Goal: Browse casually: Explore the website without a specific task or goal

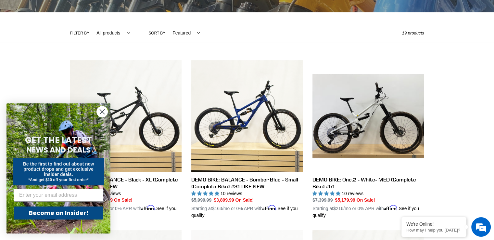
drag, startPoint x: 102, startPoint y: 110, endPoint x: 138, endPoint y: 112, distance: 36.2
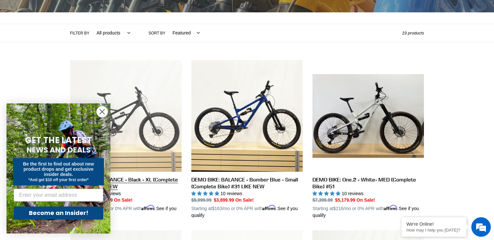
click at [104, 110] on icon "Close dialog" at bounding box center [102, 111] width 11 height 11
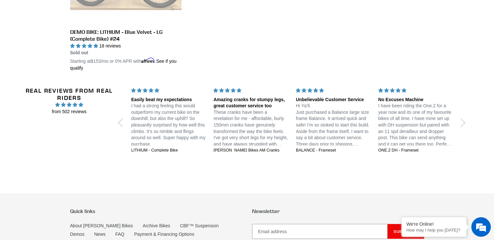
scroll to position [1373, 0]
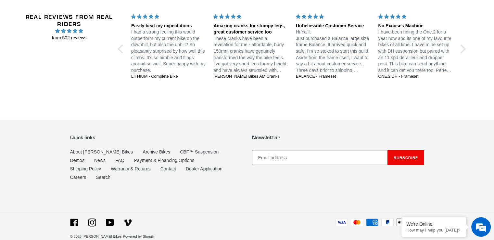
drag, startPoint x: 467, startPoint y: 106, endPoint x: 469, endPoint y: 110, distance: 4.8
drag, startPoint x: 470, startPoint y: 121, endPoint x: 465, endPoint y: 112, distance: 10.2
click at [470, 120] on footer "Quick links About [PERSON_NAME] Bikes Archive Bikes CBF™ Suspension Demos News …" at bounding box center [247, 185] width 494 height 131
drag, startPoint x: 462, startPoint y: 110, endPoint x: 477, endPoint y: 109, distance: 14.7
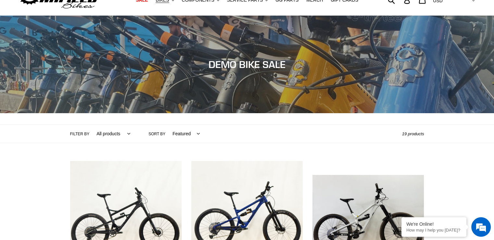
scroll to position [0, 0]
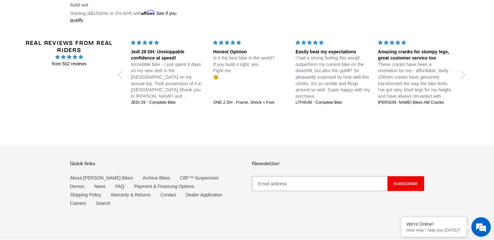
scroll to position [1373, 0]
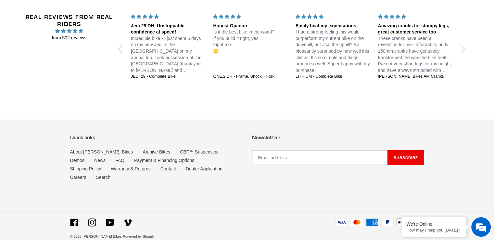
drag, startPoint x: 453, startPoint y: 143, endPoint x: 447, endPoint y: 108, distance: 35.5
click at [453, 136] on footer "Quick links About [PERSON_NAME] Bikes Archive Bikes CBF™ Suspension Demos News …" at bounding box center [247, 185] width 494 height 131
drag, startPoint x: 439, startPoint y: 103, endPoint x: 450, endPoint y: 102, distance: 11.4
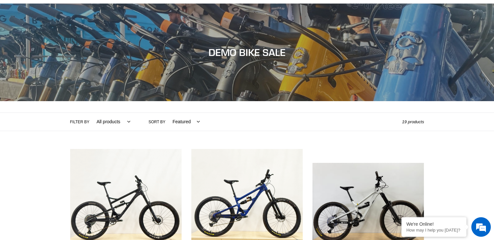
scroll to position [0, 0]
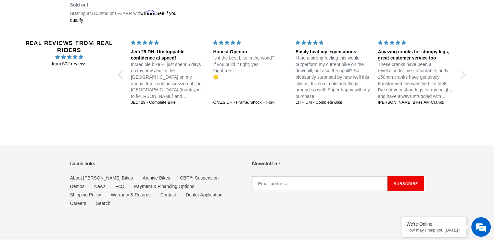
scroll to position [1373, 0]
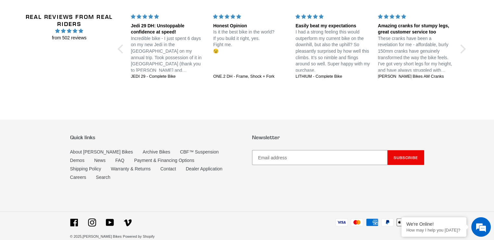
drag, startPoint x: 324, startPoint y: 105, endPoint x: 329, endPoint y: 120, distance: 16.0
click at [332, 126] on footer "Quick links About [PERSON_NAME] Bikes Archive Bikes CBF™ Suspension Demos News …" at bounding box center [247, 185] width 494 height 131
drag, startPoint x: 325, startPoint y: 101, endPoint x: 337, endPoint y: 103, distance: 11.9
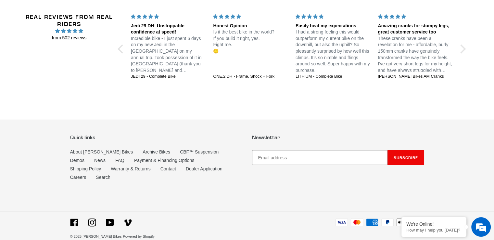
click at [424, 93] on div "Real Reviews from Real Riders from 502 reviews Jedi 29 DH: Unstoppable confiden…" at bounding box center [247, 50] width 445 height 104
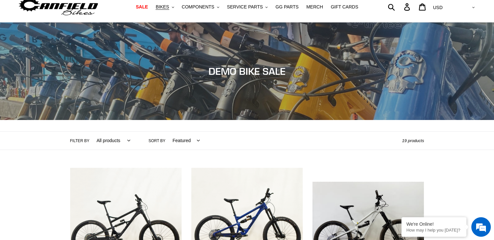
scroll to position [0, 0]
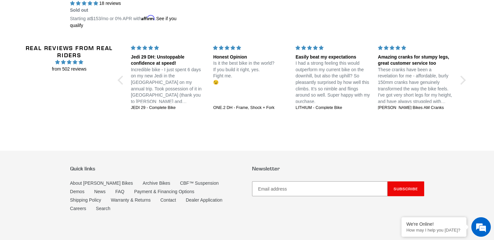
scroll to position [1373, 0]
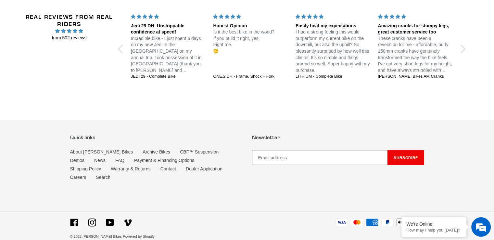
drag, startPoint x: 444, startPoint y: 110, endPoint x: 451, endPoint y: 132, distance: 22.9
click at [452, 130] on footer "Quick links About [PERSON_NAME] Bikes Archive Bikes CBF™ Suspension Demos News …" at bounding box center [247, 185] width 494 height 131
drag, startPoint x: 423, startPoint y: 98, endPoint x: 452, endPoint y: 97, distance: 29.3
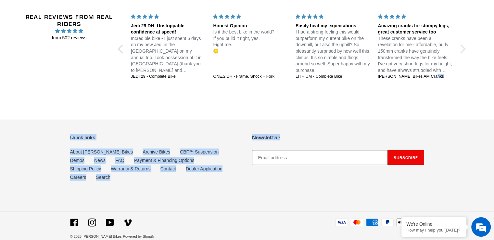
drag, startPoint x: 452, startPoint y: 97, endPoint x: 455, endPoint y: 94, distance: 3.9
click at [452, 97] on div "Real Reviews from Real Riders from 502 reviews Jedi 29 DH: Unstoppable confiden…" at bounding box center [247, 50] width 445 height 104
drag, startPoint x: 462, startPoint y: 106, endPoint x: 438, endPoint y: 205, distance: 102.4
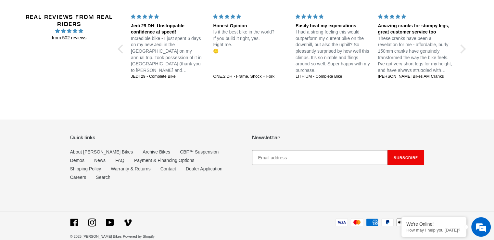
click at [439, 207] on footer "Quick links About [PERSON_NAME] Bikes Archive Bikes CBF™ Suspension Demos News …" at bounding box center [247, 185] width 494 height 131
drag, startPoint x: 437, startPoint y: 101, endPoint x: 468, endPoint y: 136, distance: 46.0
drag, startPoint x: 468, startPoint y: 137, endPoint x: 452, endPoint y: 109, distance: 33.2
click at [467, 127] on footer "Quick links About [PERSON_NAME] Bikes Archive Bikes CBF™ Suspension Demos News …" at bounding box center [247, 185] width 494 height 131
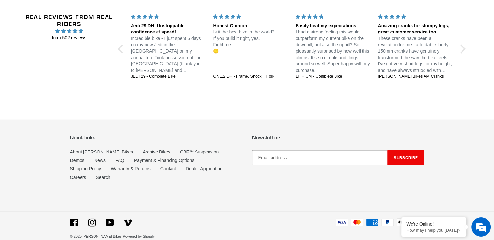
drag, startPoint x: 453, startPoint y: 102, endPoint x: 454, endPoint y: 115, distance: 13.0
click at [450, 128] on footer "Quick links About [PERSON_NAME] Bikes Archive Bikes CBF™ Suspension Demos News …" at bounding box center [247, 185] width 494 height 131
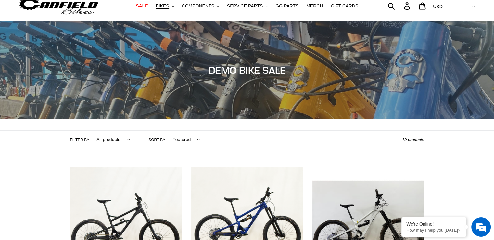
scroll to position [0, 0]
